Goal: Transaction & Acquisition: Purchase product/service

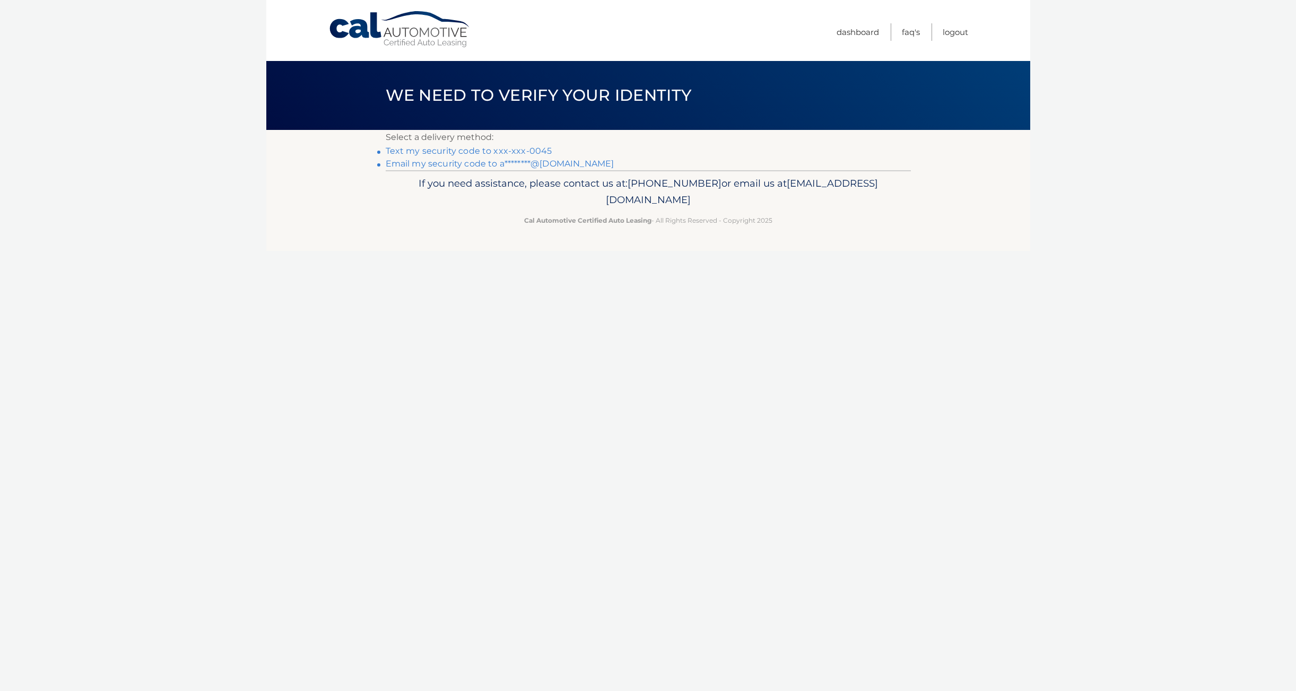
click at [523, 147] on link "Text my security code to xxx-xxx-0045" at bounding box center [469, 151] width 167 height 10
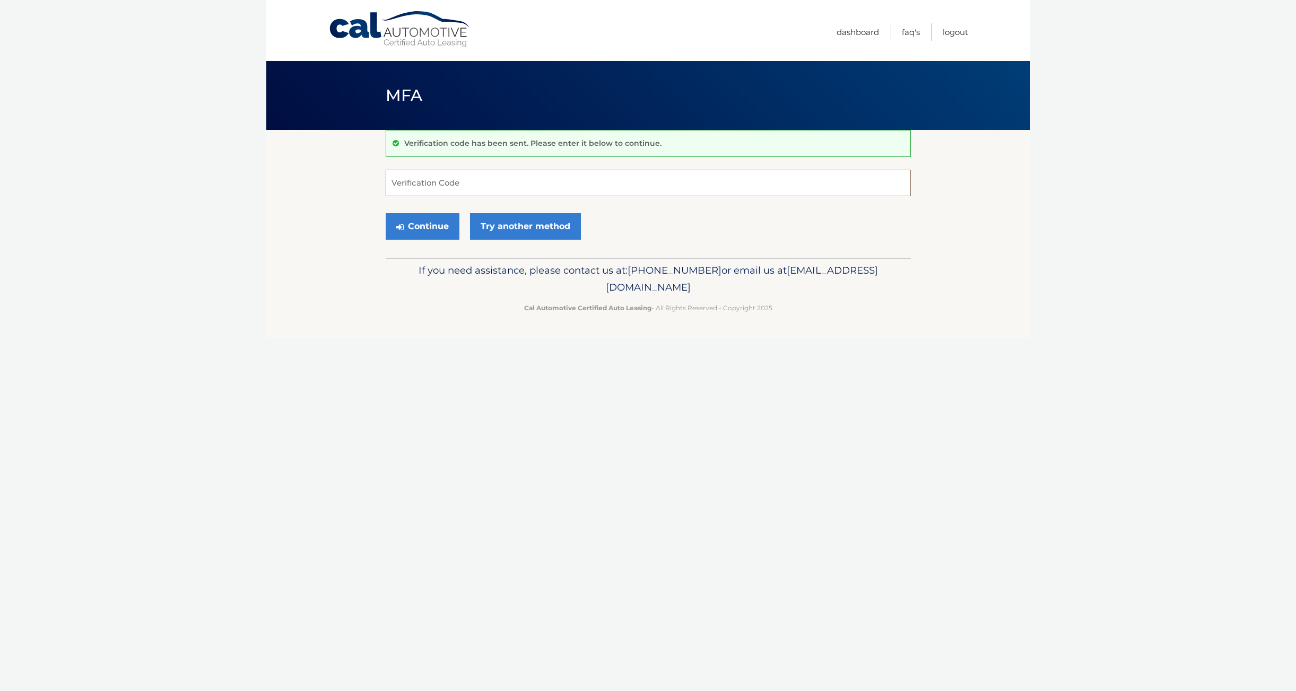
click at [461, 186] on input "Verification Code" at bounding box center [648, 183] width 525 height 27
type input "763649"
click at [386, 213] on button "Continue" at bounding box center [423, 226] width 74 height 27
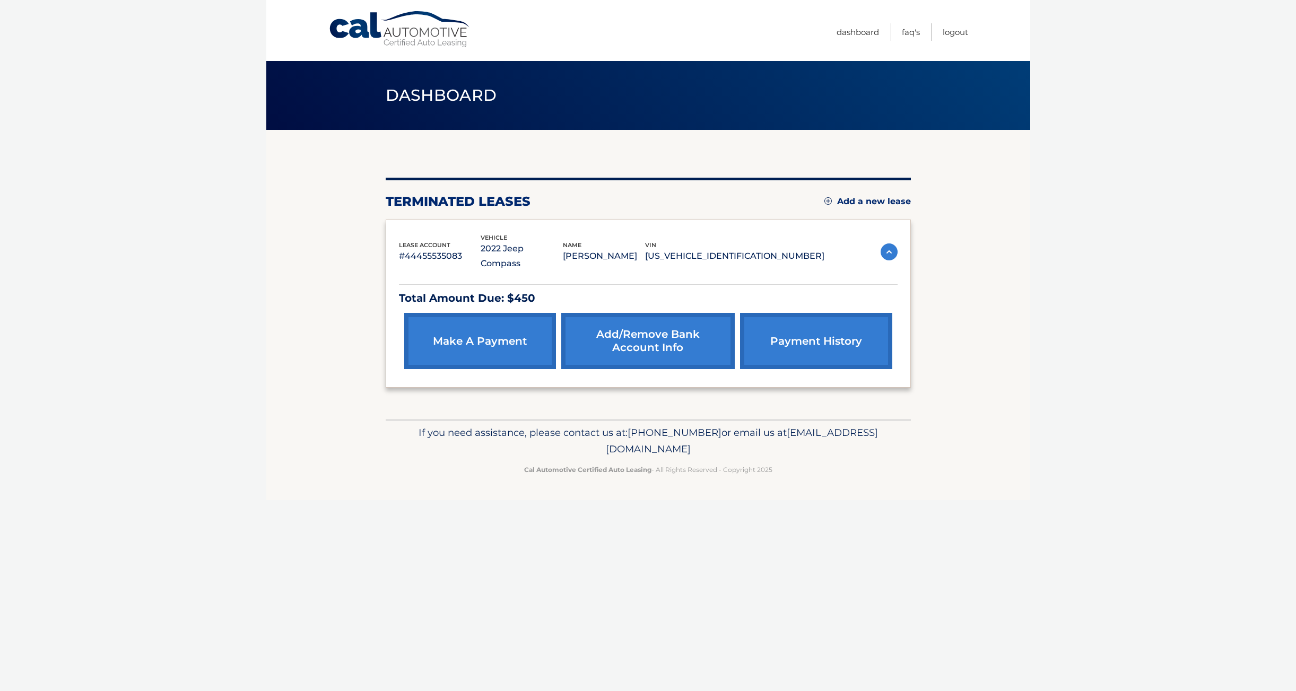
click at [467, 320] on link "make a payment" at bounding box center [480, 341] width 152 height 56
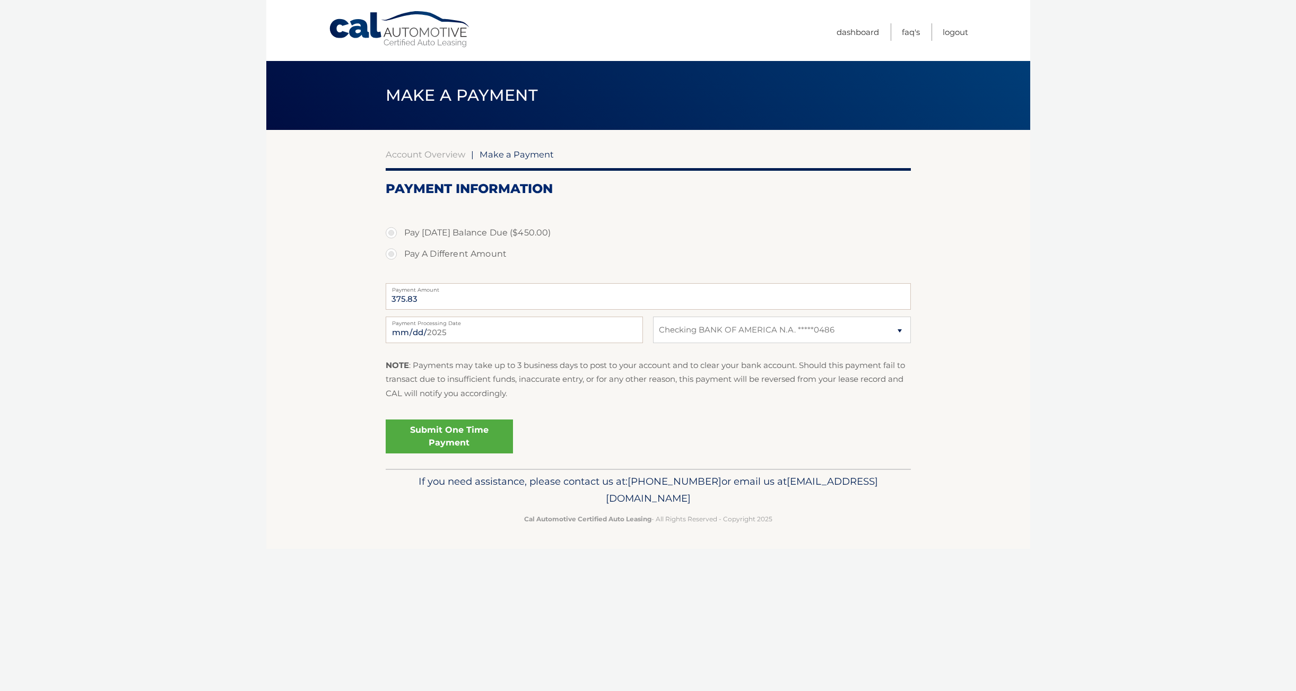
select select "OTUyYjQ4ZWMtYWJiYy00ZGE5LTkxMTgtNzg2YWRmNjNiYzcw"
click at [515, 239] on label "Pay [DATE] Balance Due ($450.00)" at bounding box center [648, 232] width 525 height 21
click at [401, 239] on input "Pay [DATE] Balance Due ($450.00)" at bounding box center [395, 230] width 11 height 17
radio input "true"
type input "450.00"
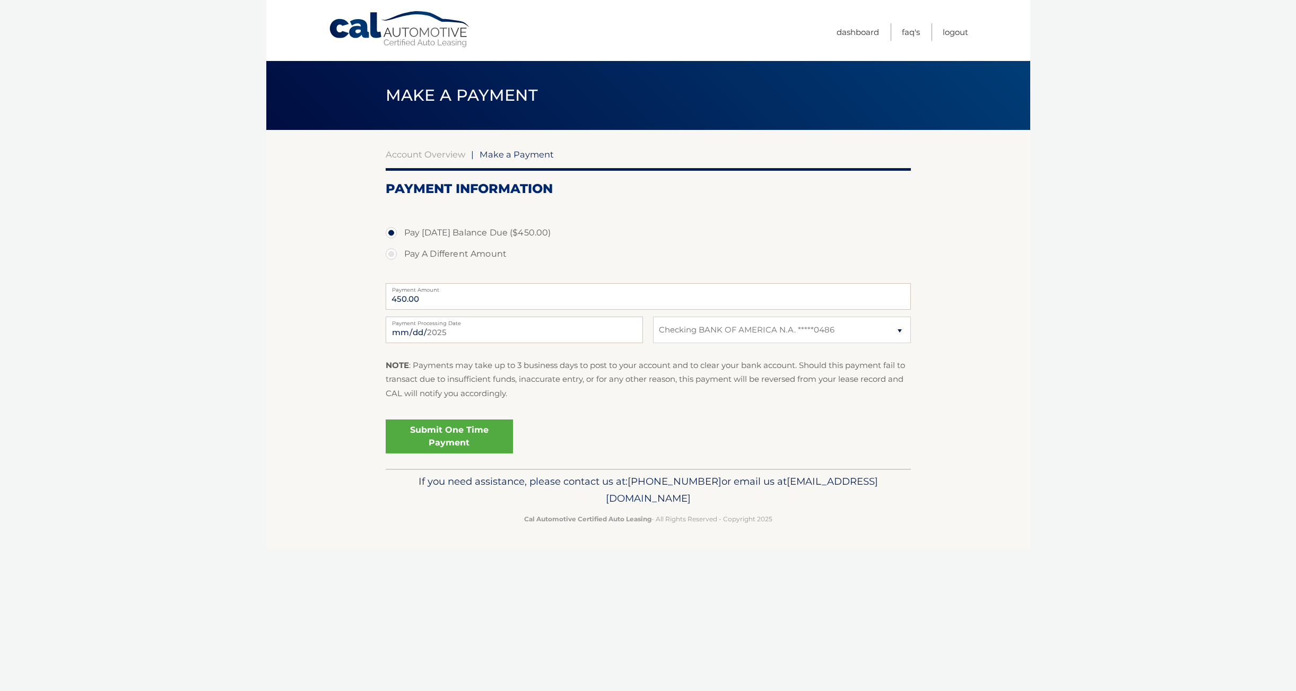
click at [501, 429] on link "Submit One Time Payment" at bounding box center [449, 437] width 127 height 34
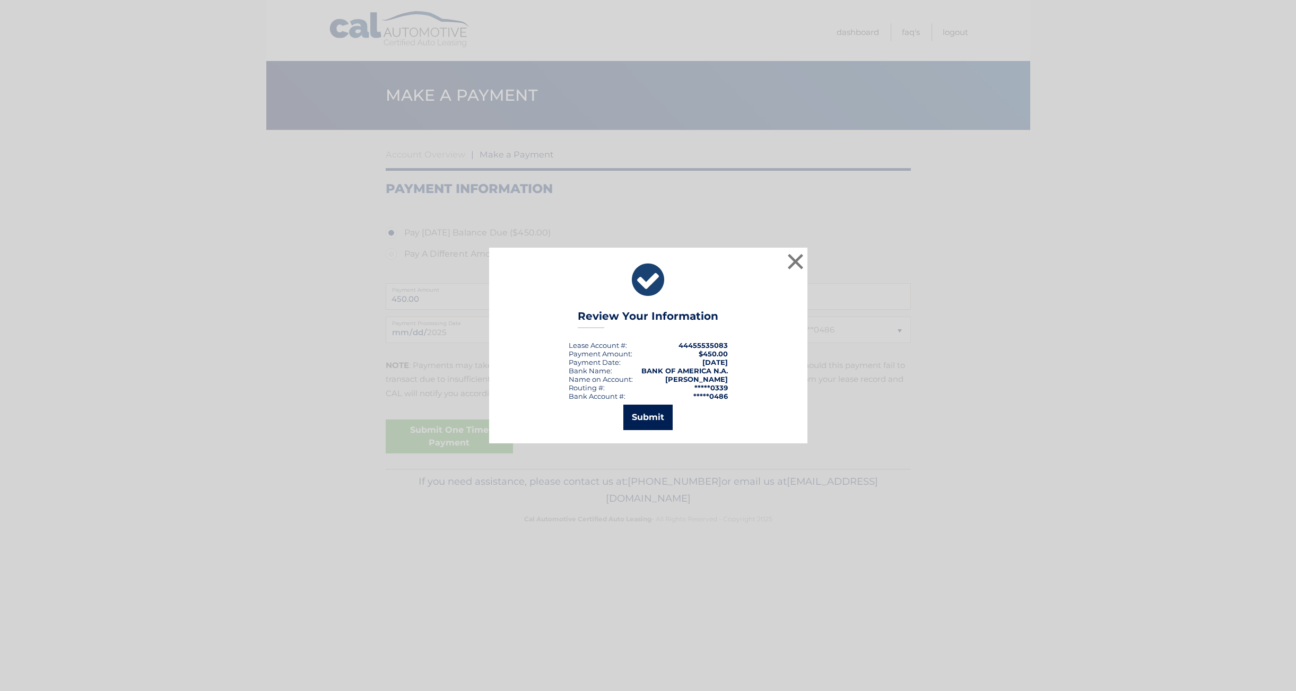
click at [655, 422] on button "Submit" at bounding box center [647, 417] width 49 height 25
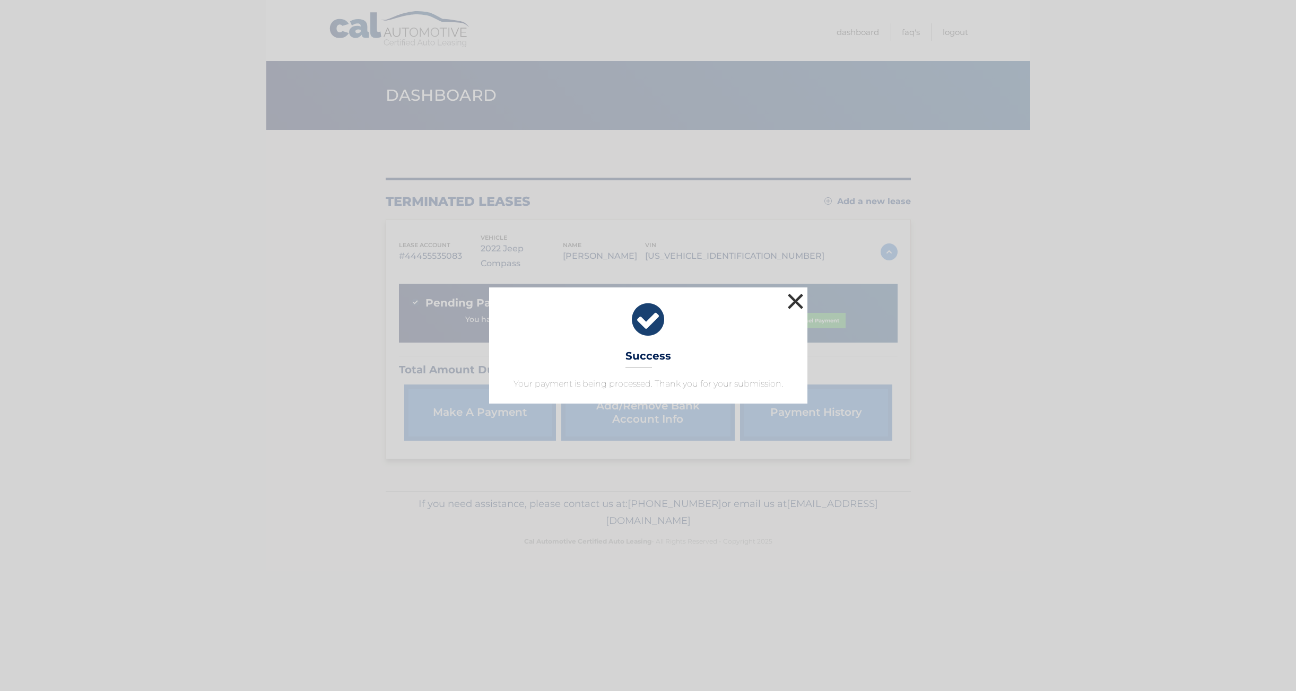
click at [794, 303] on button "×" at bounding box center [795, 301] width 21 height 21
